Goal: Check status: Check status

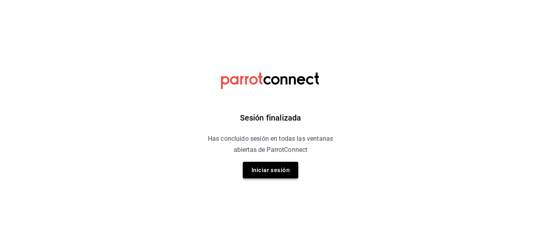
click at [278, 163] on button "Iniciar sesión" at bounding box center [270, 169] width 55 height 17
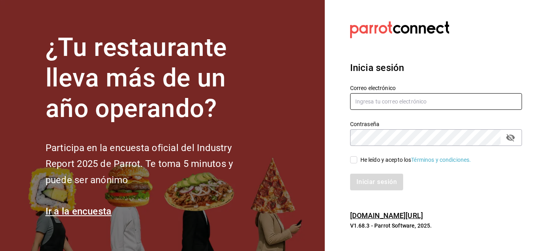
type input "[EMAIL_ADDRESS][DOMAIN_NAME]"
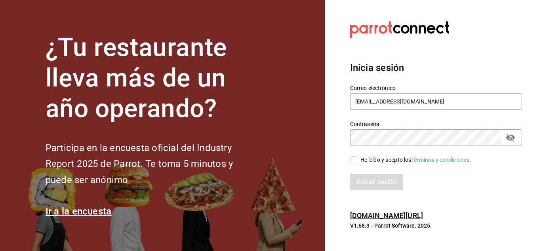
click at [351, 160] on input "He leído y acepto los Términos y condiciones." at bounding box center [353, 159] width 7 height 7
checkbox input "true"
click at [379, 185] on button "Iniciar sesión" at bounding box center [377, 181] width 54 height 17
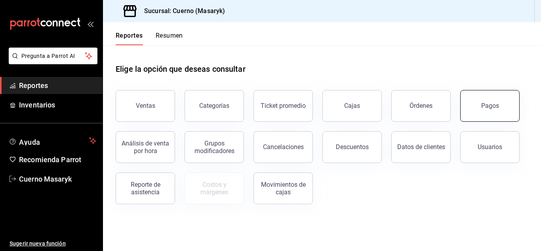
click at [487, 111] on button "Pagos" at bounding box center [489, 106] width 59 height 32
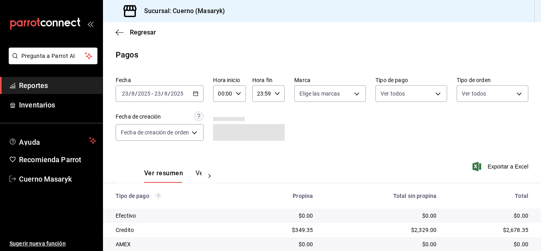
click at [197, 95] on \(Stroke\) "button" at bounding box center [195, 93] width 5 height 4
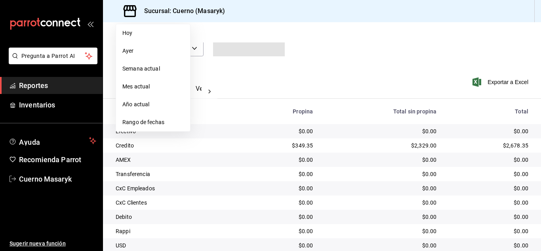
scroll to position [113, 0]
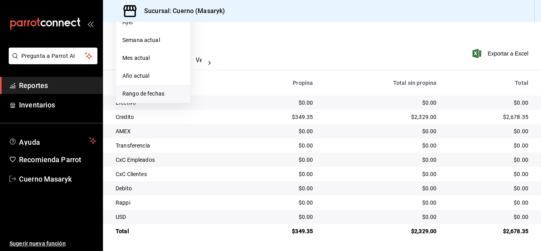
click at [166, 96] on span "Rango de fechas" at bounding box center [152, 93] width 61 height 8
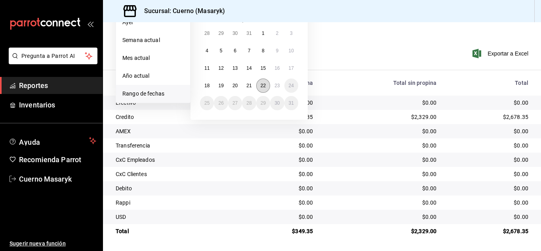
click at [262, 85] on abbr "22" at bounding box center [262, 86] width 5 height 6
click at [274, 86] on button "23" at bounding box center [277, 85] width 14 height 14
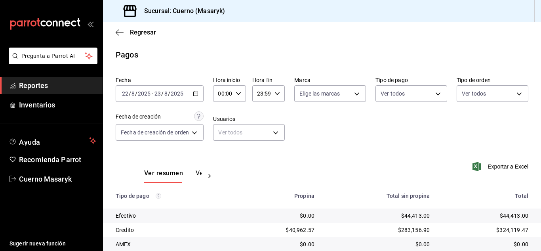
click at [239, 93] on \(Stroke\) "button" at bounding box center [238, 93] width 5 height 3
click at [224, 147] on span "04" at bounding box center [221, 150] width 3 height 6
type input "04:00"
click at [278, 95] on div at bounding box center [270, 125] width 541 height 251
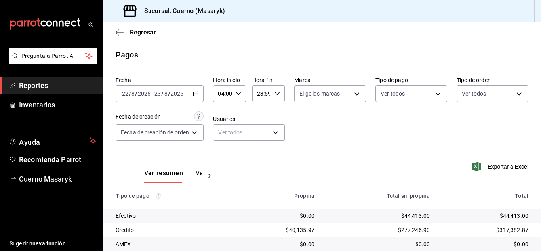
click at [278, 95] on icon "button" at bounding box center [277, 94] width 6 height 6
click at [262, 133] on span "05" at bounding box center [259, 132] width 3 height 6
type input "05:59"
click at [409, 131] on div at bounding box center [270, 125] width 541 height 251
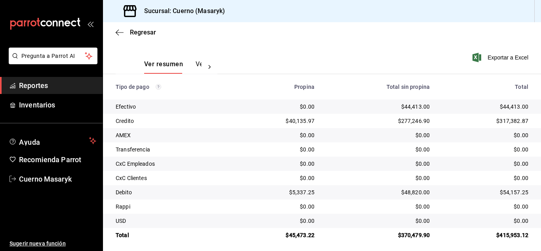
scroll to position [113, 0]
